Goal: Transaction & Acquisition: Purchase product/service

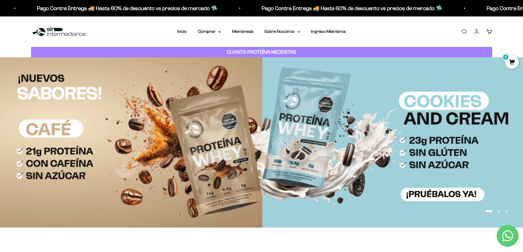
click at [123, 215] on img at bounding box center [261, 142] width 523 height 170
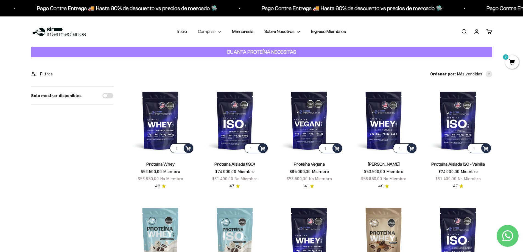
click at [208, 33] on summary "Comprar" at bounding box center [209, 31] width 23 height 7
click at [229, 48] on summary "Proteínas" at bounding box center [223, 49] width 45 height 7
click at [231, 59] on span "Otros Suplementos" at bounding box center [219, 59] width 37 height 5
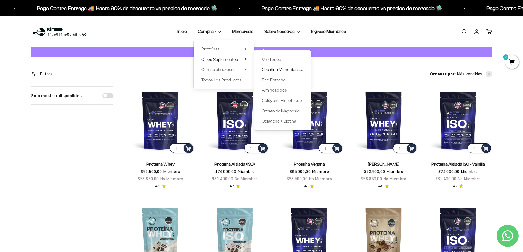
click at [276, 69] on span "Creatina Monohidrato" at bounding box center [282, 69] width 41 height 5
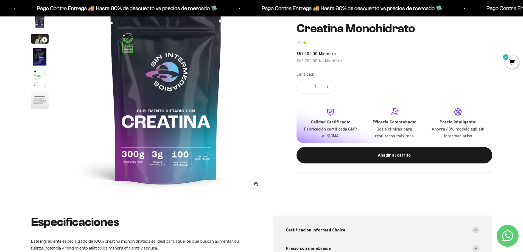
scroll to position [82, 0]
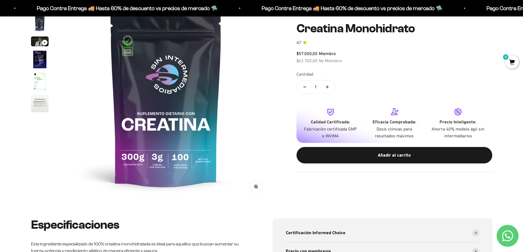
click at [31, 59] on img "Ir al artículo 4" at bounding box center [40, 60] width 18 height 18
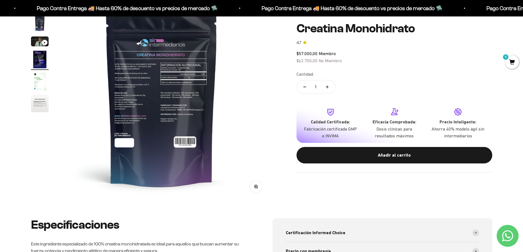
click at [37, 57] on img "Ir al artículo 4" at bounding box center [40, 60] width 18 height 18
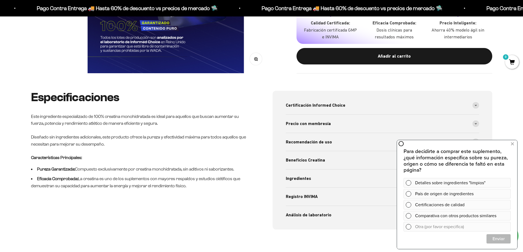
scroll to position [220, 0]
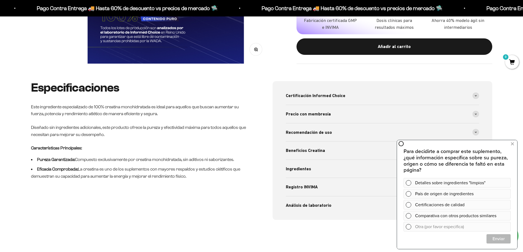
click at [314, 143] on div "Beneficios Creatina" at bounding box center [382, 151] width 193 height 18
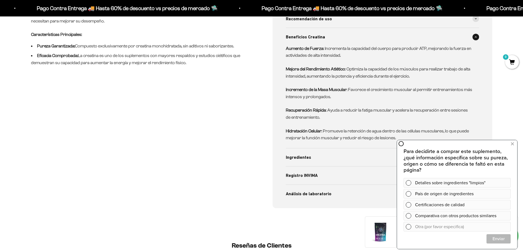
scroll to position [357, 0]
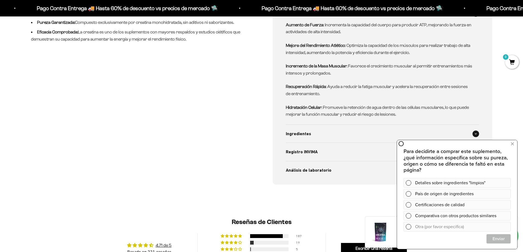
click at [307, 134] on span "Ingredientes" at bounding box center [298, 133] width 25 height 7
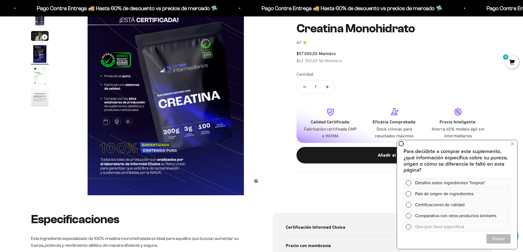
scroll to position [0, 0]
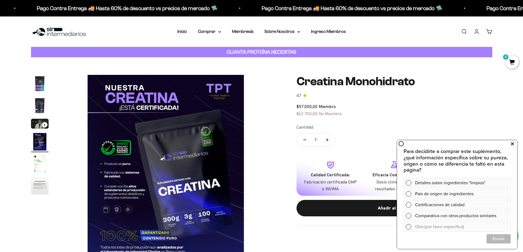
click at [513, 144] on icon at bounding box center [512, 144] width 3 height 7
